Goal: Book appointment/travel/reservation

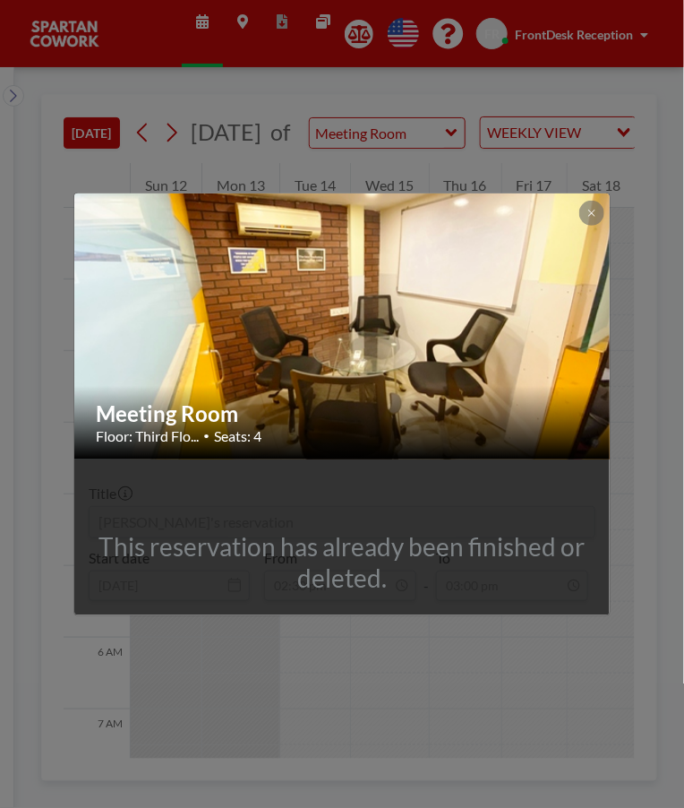
scroll to position [878, 0]
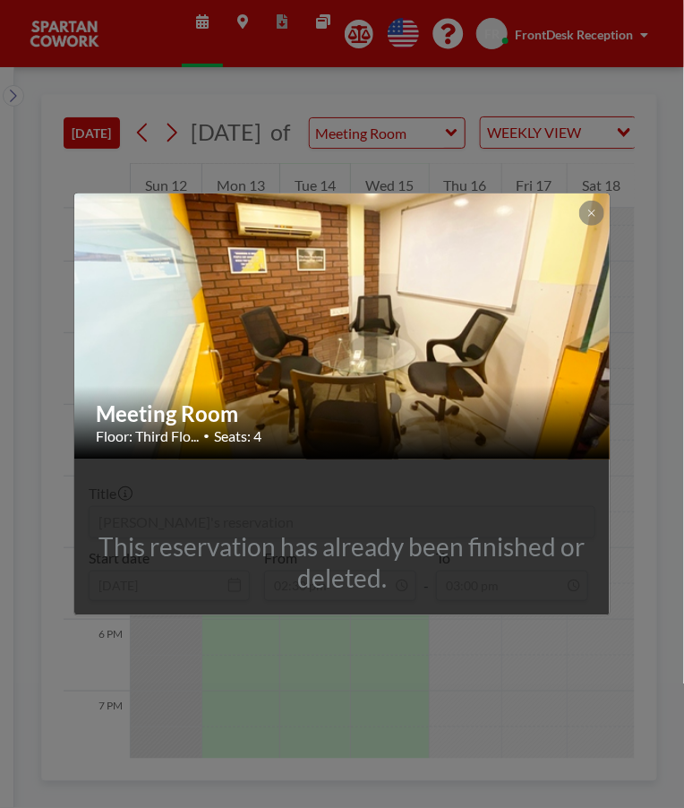
click at [593, 190] on div "Meeting Room Floor: Third Flo... • Seats: 4 This reservation has already been f…" at bounding box center [342, 404] width 684 height 808
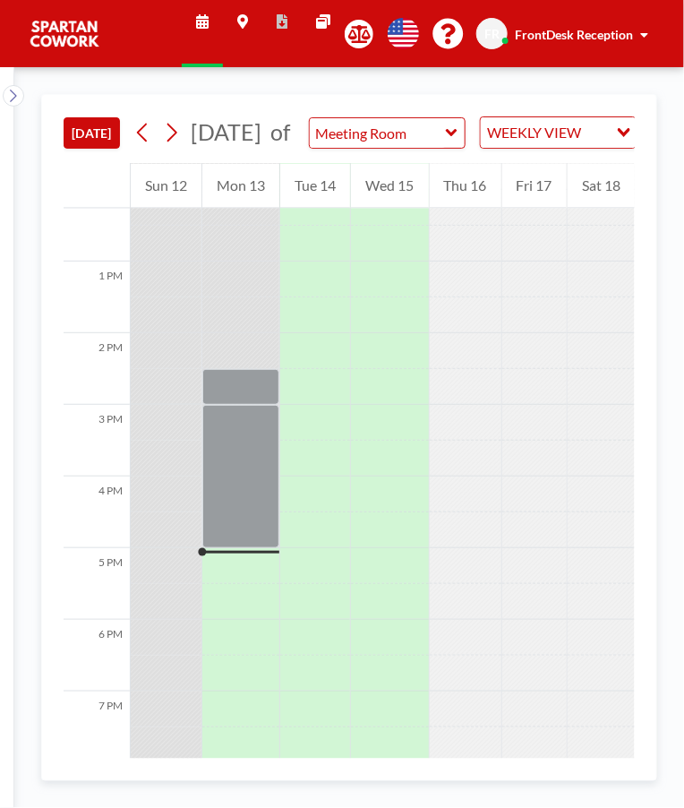
click at [252, 546] on div at bounding box center [240, 476] width 77 height 143
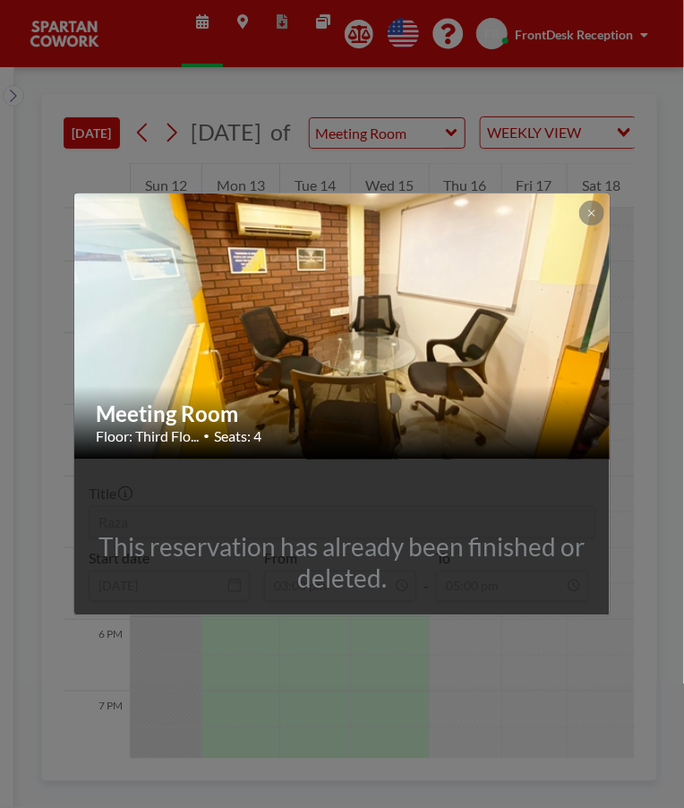
click at [598, 203] on button at bounding box center [591, 213] width 25 height 25
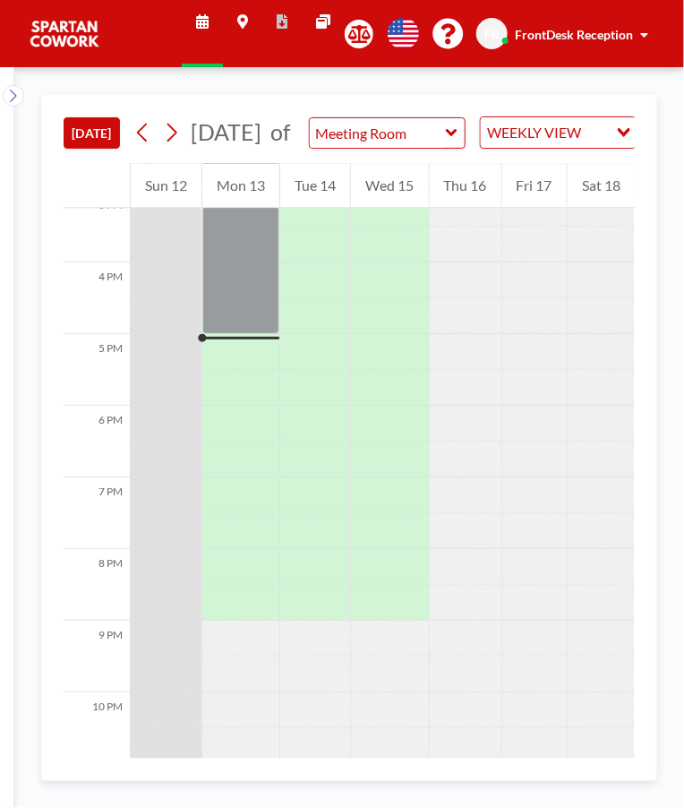
scroll to position [1106, 0]
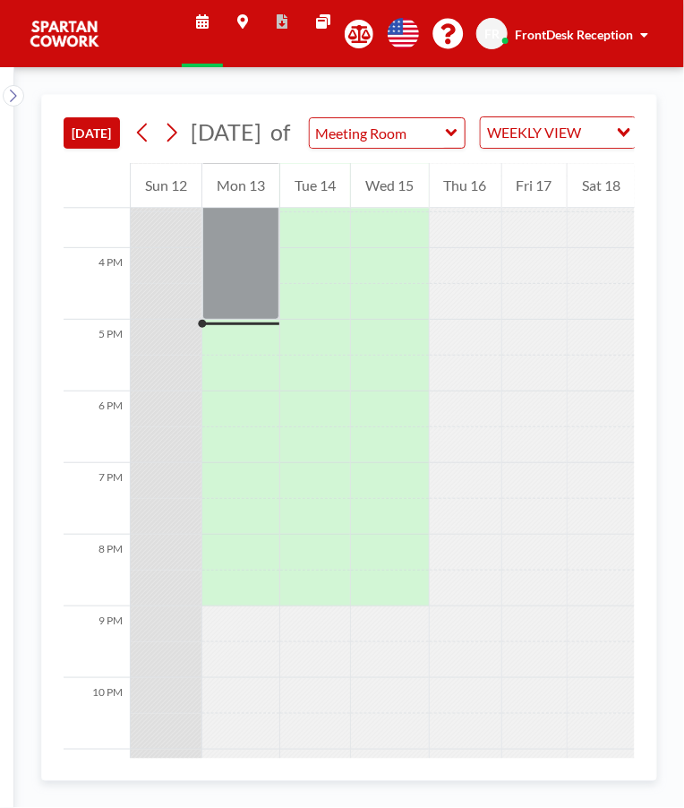
click at [252, 320] on div at bounding box center [240, 247] width 77 height 143
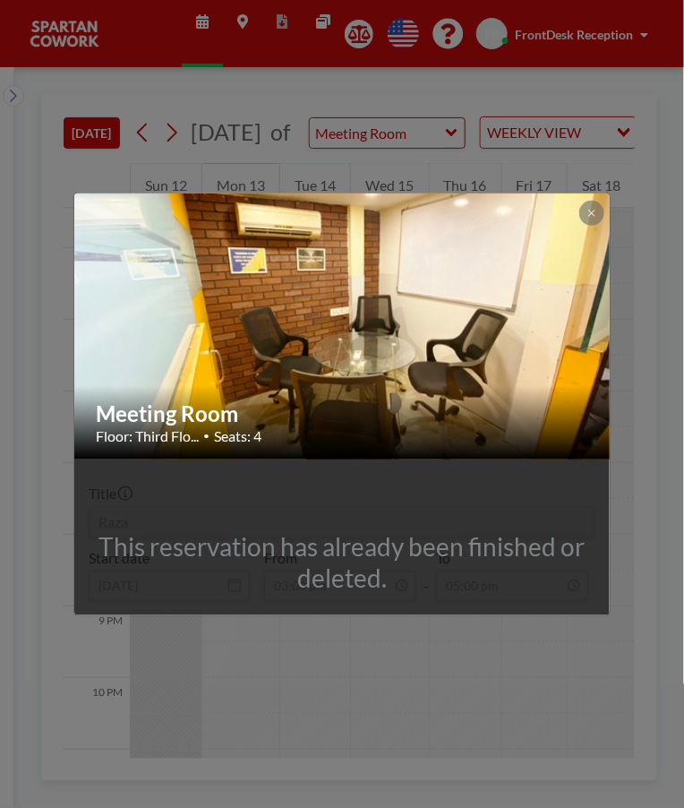
click at [611, 211] on div "Meeting Room Floor: Third Flo... • Seats: 4 This reservation has already been f…" at bounding box center [342, 404] width 684 height 808
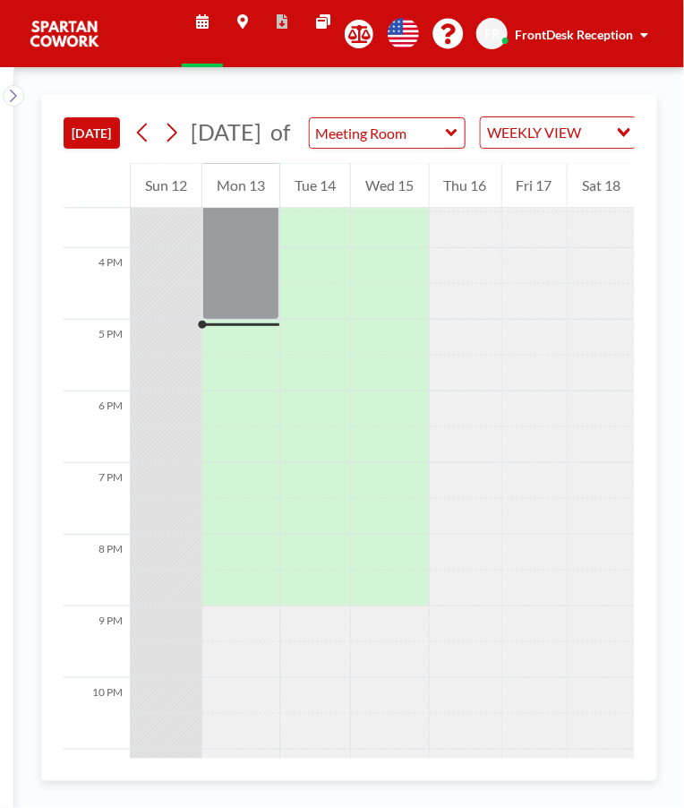
click at [630, 775] on div at bounding box center [601, 768] width 67 height 36
click at [648, 776] on div "[DATE] [DATE] of Meeting Room WEEKLY VIEW Loading... YOUR RESERVATIONS 12 AM 1 …" at bounding box center [349, 437] width 616 height 687
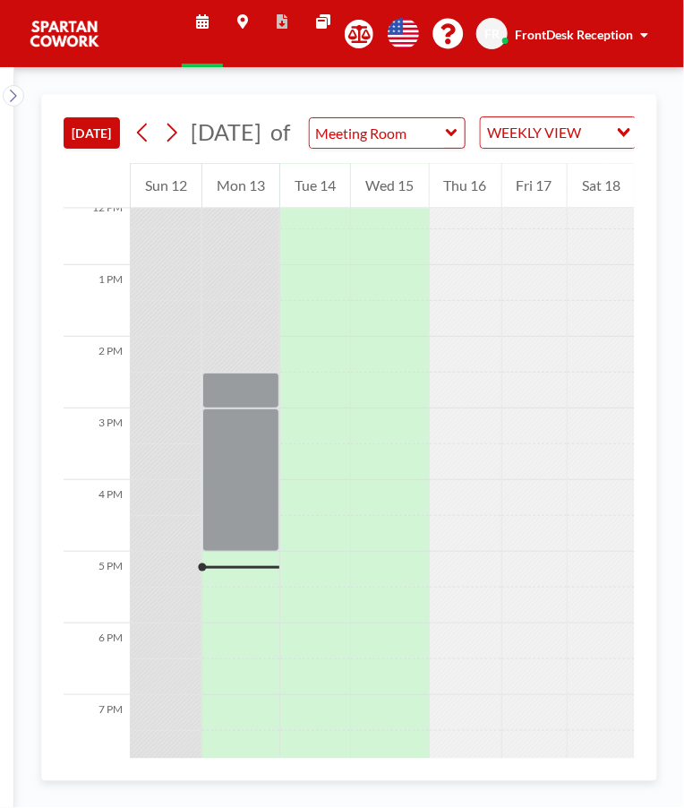
scroll to position [875, 0]
click at [240, 407] on div at bounding box center [240, 390] width 77 height 36
